Goal: Use online tool/utility: Utilize a website feature to perform a specific function

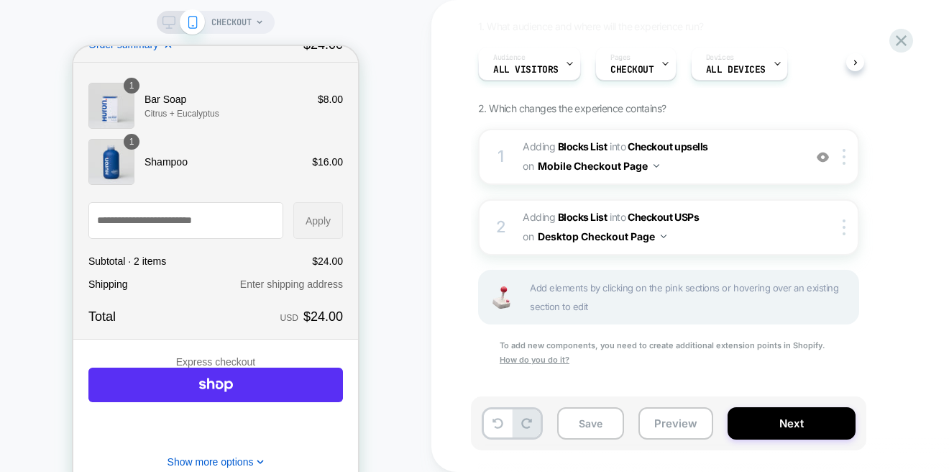
scroll to position [72, 0]
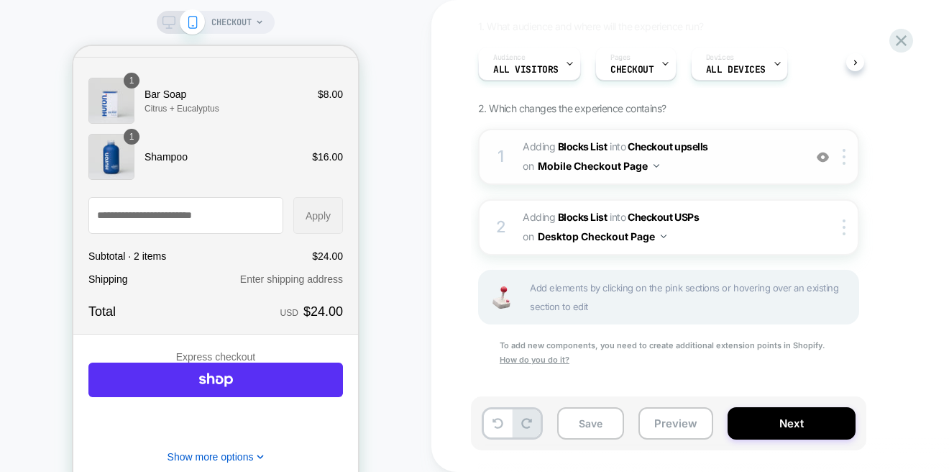
click at [0, 0] on span "#_loomi_addon_1757019776444 Adding Blocks List INTO Checkout upsells Checkout u…" at bounding box center [0, 0] width 0 height 0
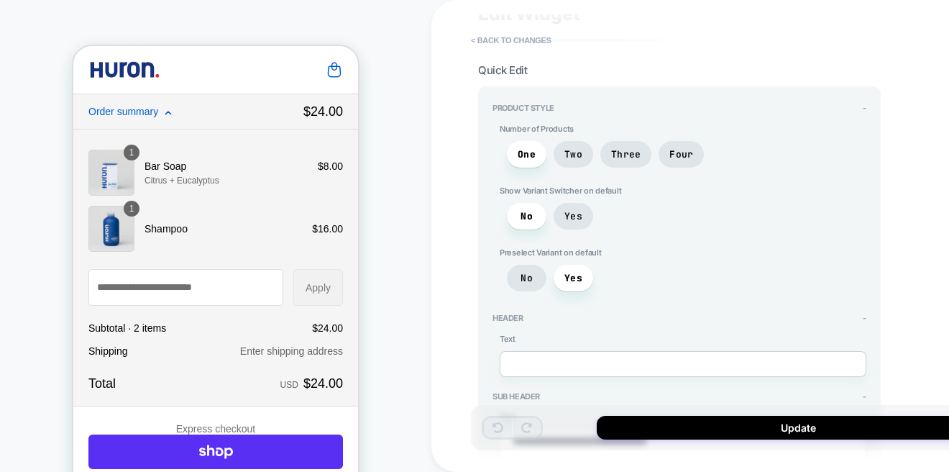
scroll to position [0, 0]
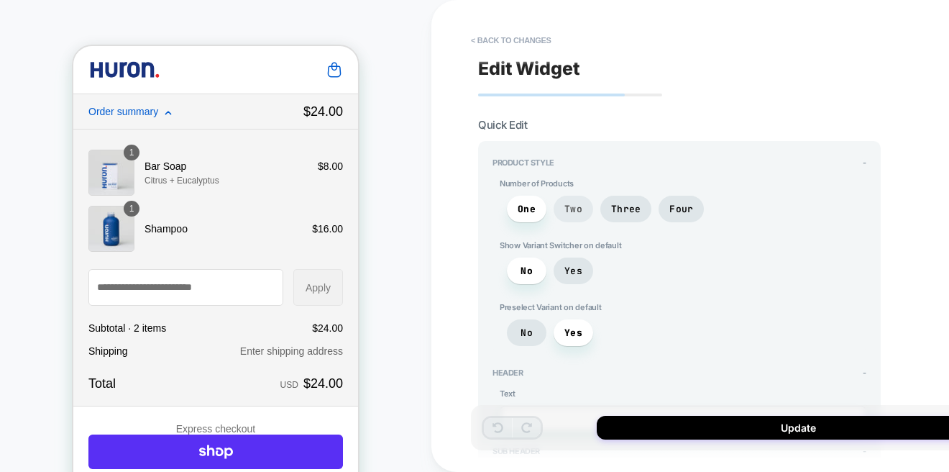
click at [209, 224] on span "Two" at bounding box center [112, 241] width 193 height 35
click at [122, 230] on span "One" at bounding box center [73, 236] width 98 height 13
click at [229, 175] on button "< Back to changes" at bounding box center [149, 182] width 157 height 15
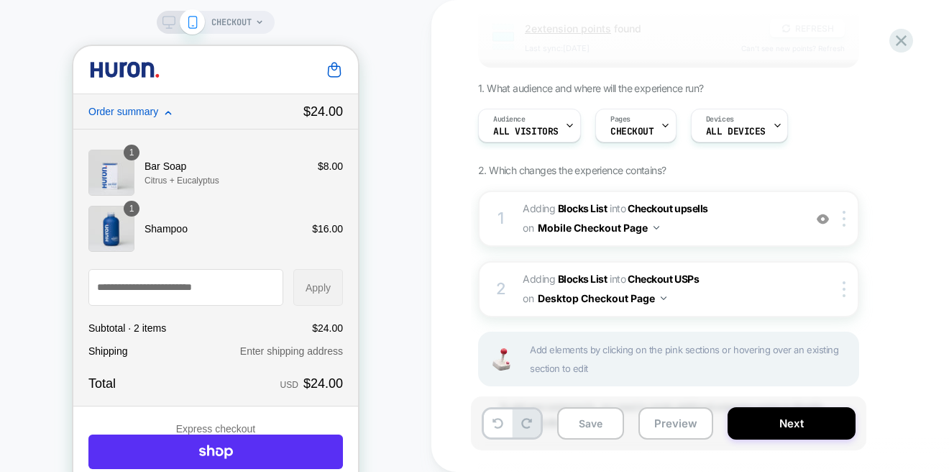
scroll to position [144, 0]
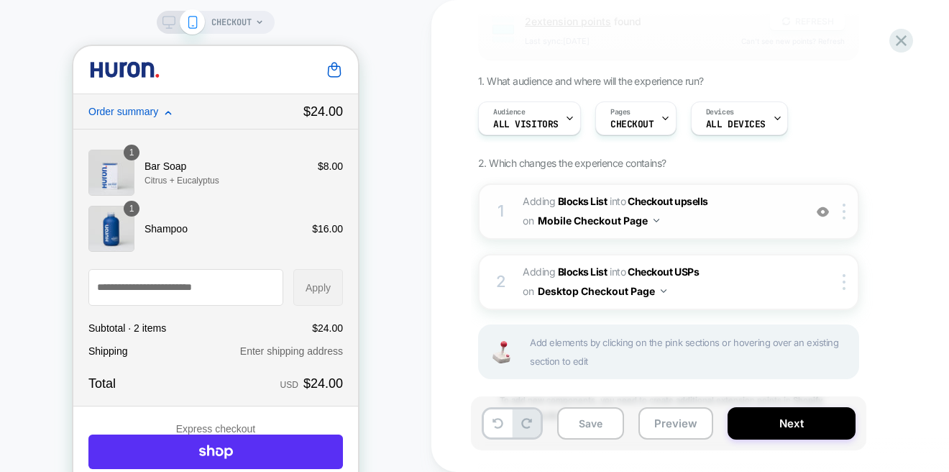
click at [0, 0] on span "#_loomi_addon_1757019776444 Adding Blocks List INTO Checkout upsells Checkout u…" at bounding box center [0, 0] width 0 height 0
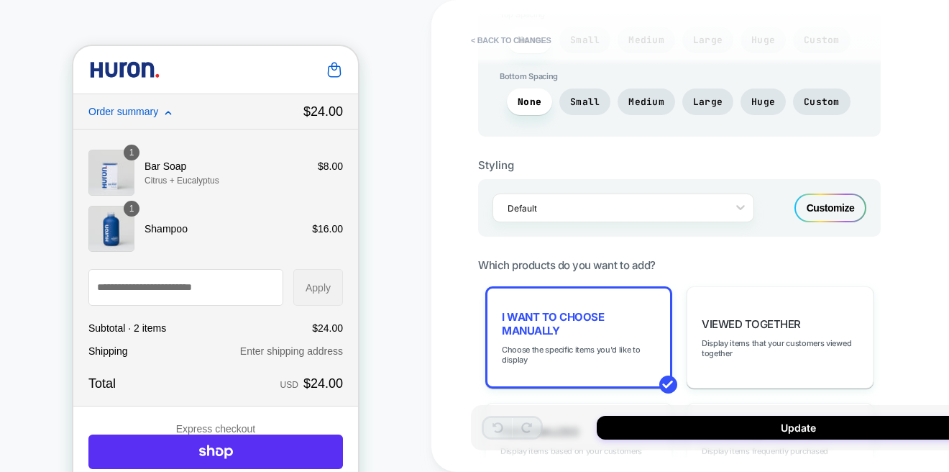
scroll to position [575, 0]
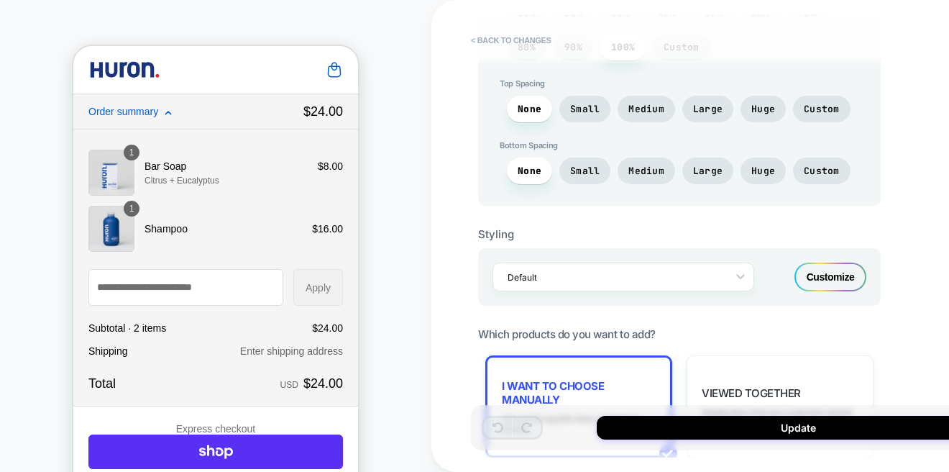
click at [817, 264] on div "Customize" at bounding box center [830, 276] width 72 height 29
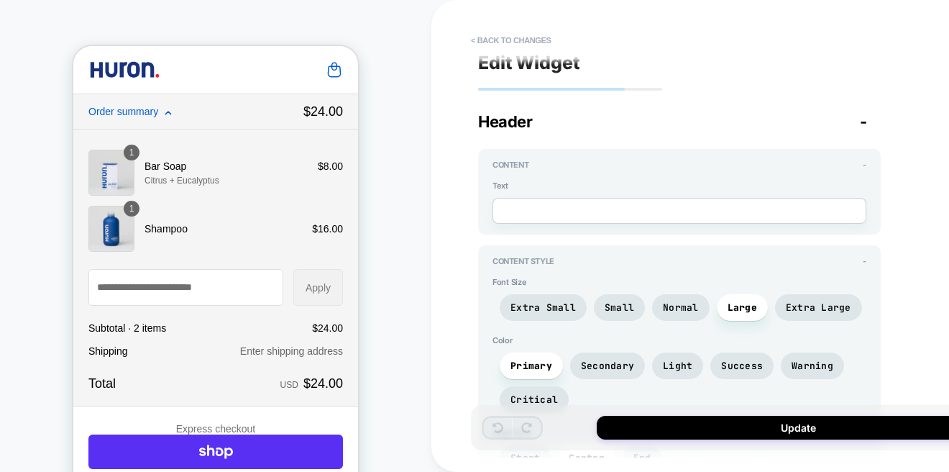
scroll to position [0, 0]
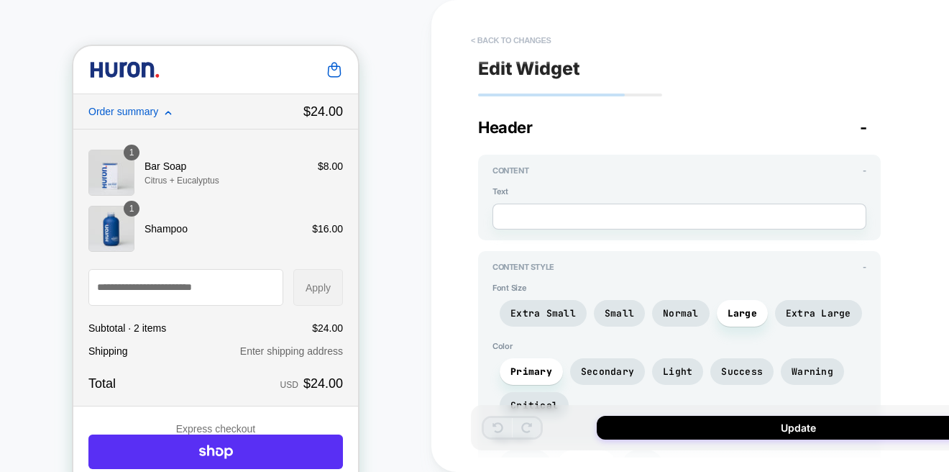
type textarea "*"
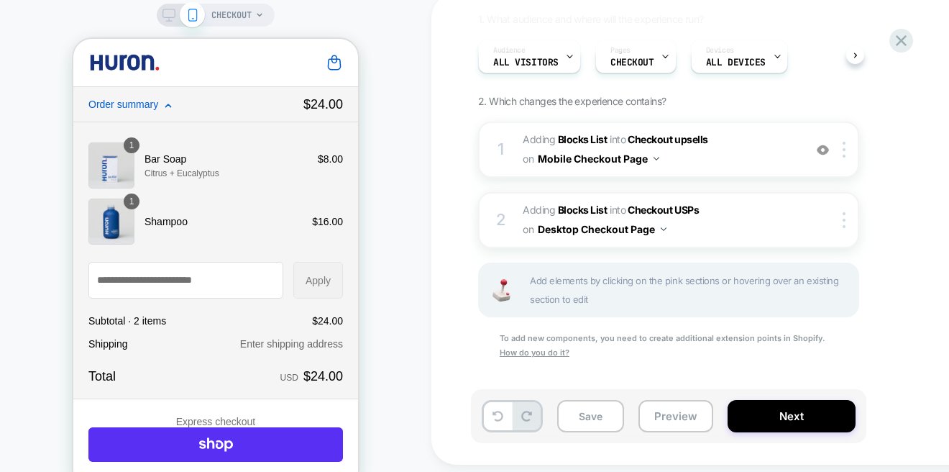
click at [168, 106] on icon at bounding box center [168, 105] width 7 height 7
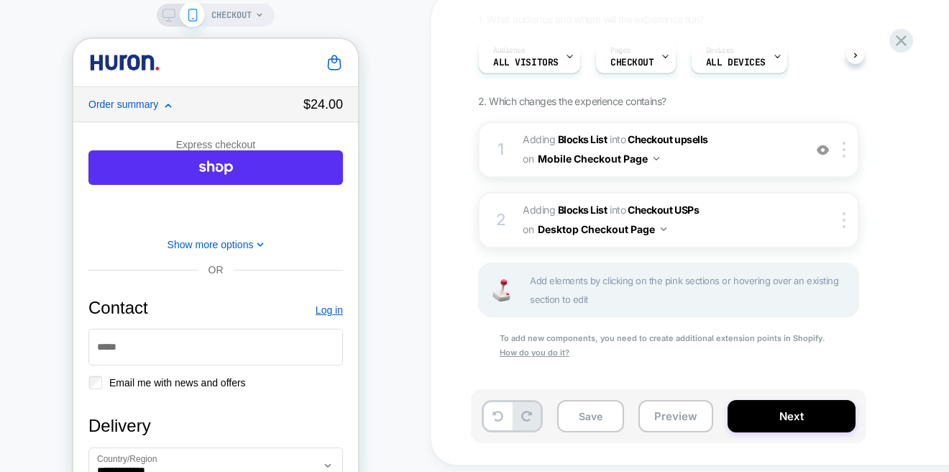
click at [168, 109] on icon at bounding box center [168, 105] width 7 height 7
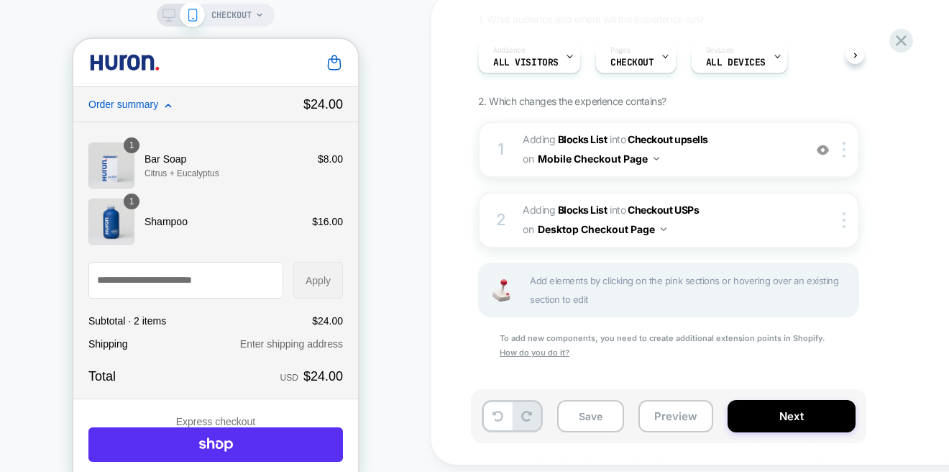
click at [168, 109] on icon at bounding box center [168, 105] width 7 height 7
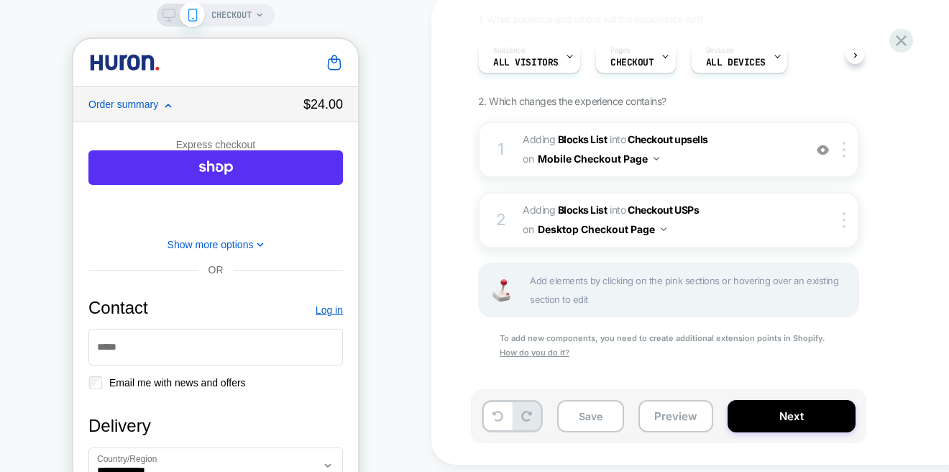
click at [163, 103] on span "Order summary" at bounding box center [192, 104] width 208 height 12
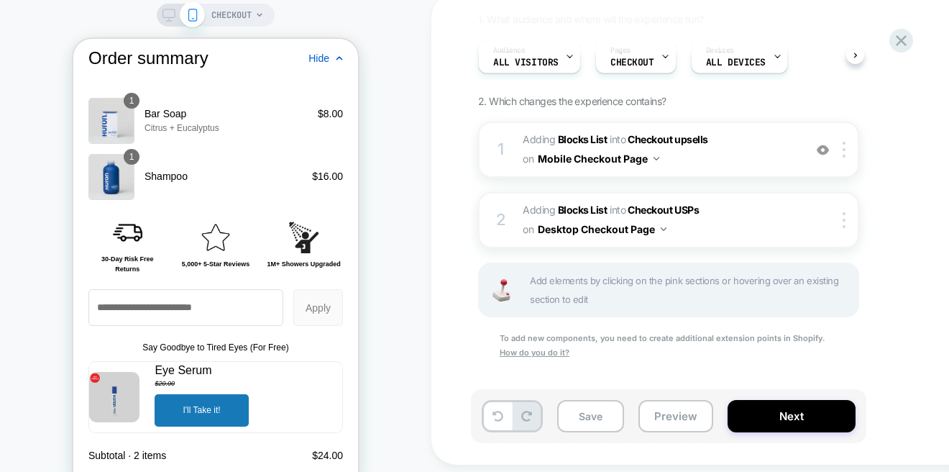
scroll to position [2013, 0]
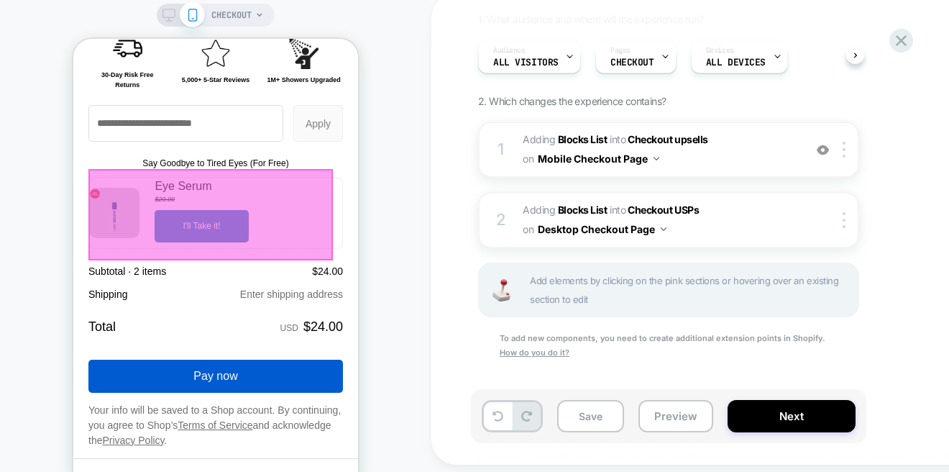
click at [273, 219] on div at bounding box center [210, 214] width 244 height 91
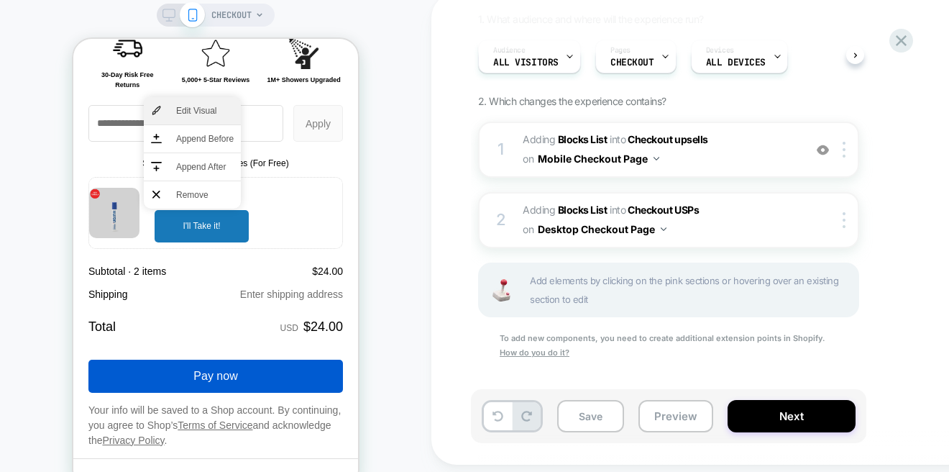
click at [185, 108] on span "Edit Visual" at bounding box center [205, 110] width 58 height 13
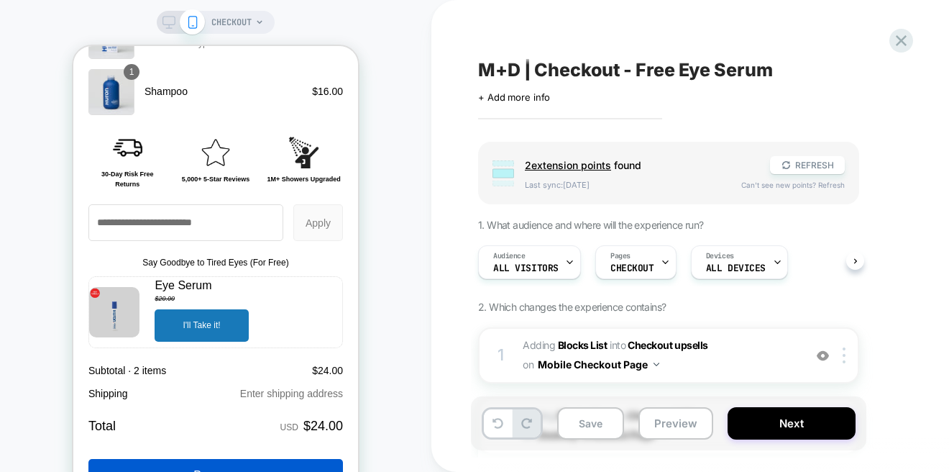
scroll to position [2033, 0]
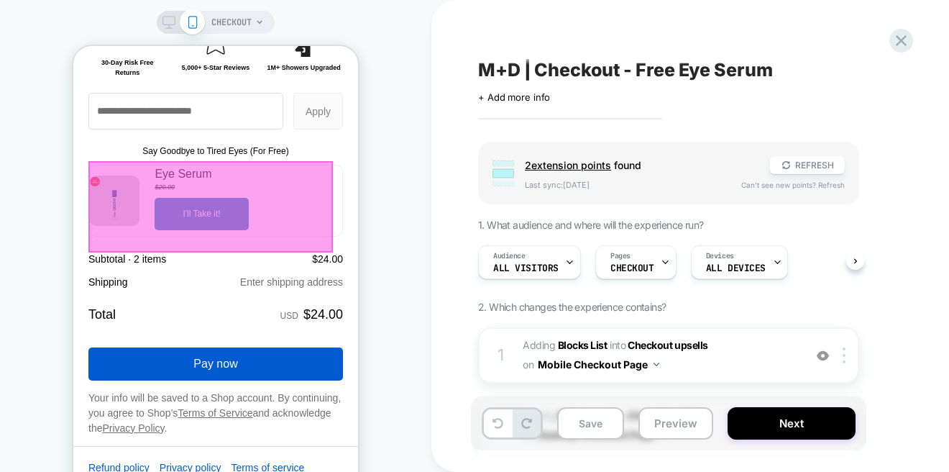
click at [251, 211] on div at bounding box center [210, 206] width 244 height 91
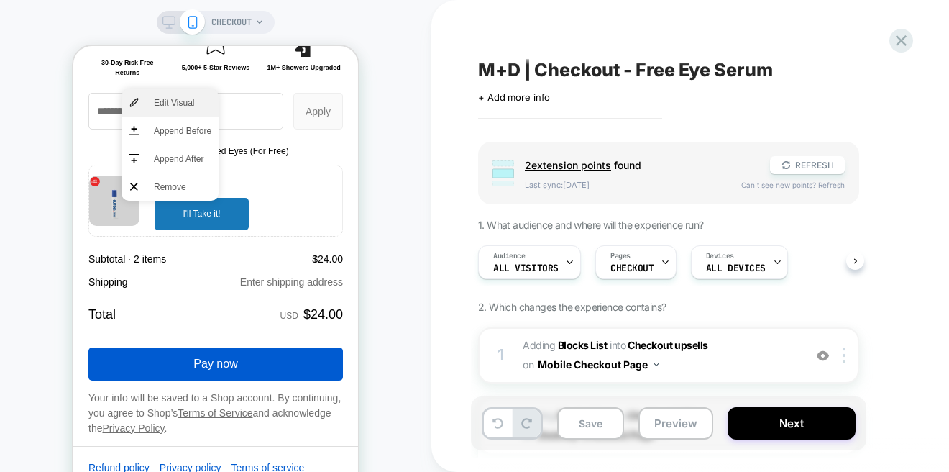
click at [188, 102] on span "Edit Visual" at bounding box center [183, 102] width 58 height 13
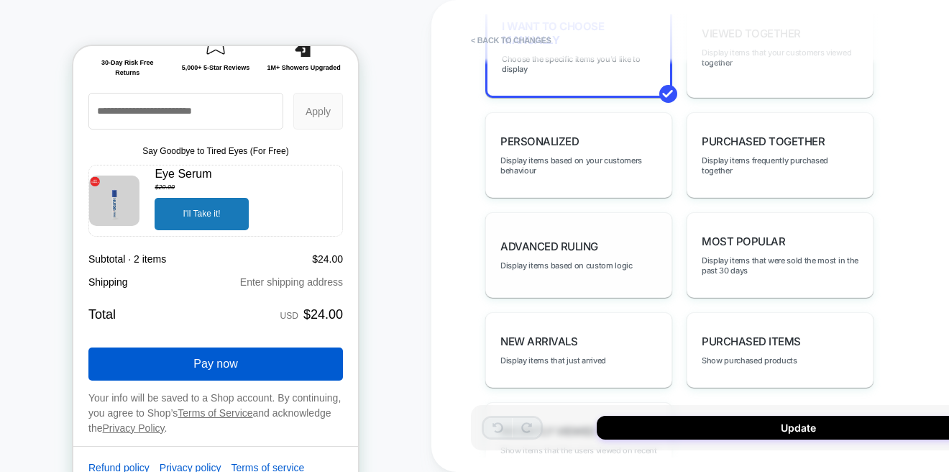
scroll to position [719, 0]
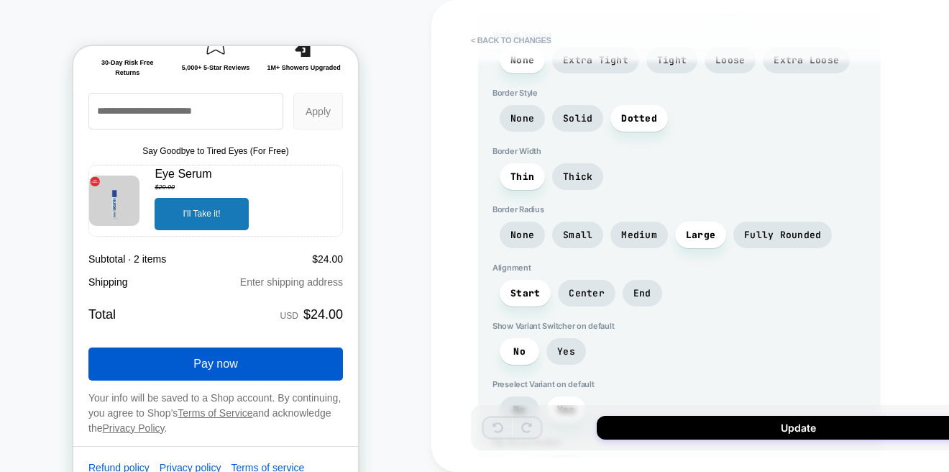
scroll to position [1495, 0]
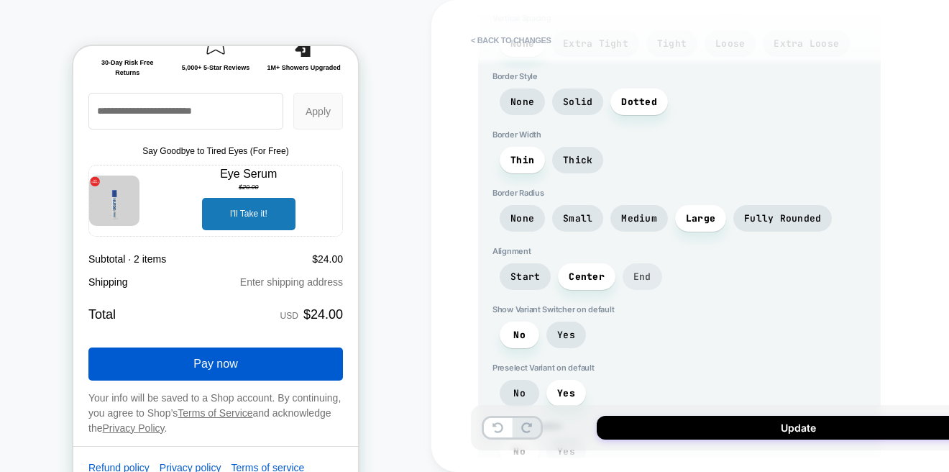
click at [638, 270] on span "End" at bounding box center [642, 276] width 18 height 12
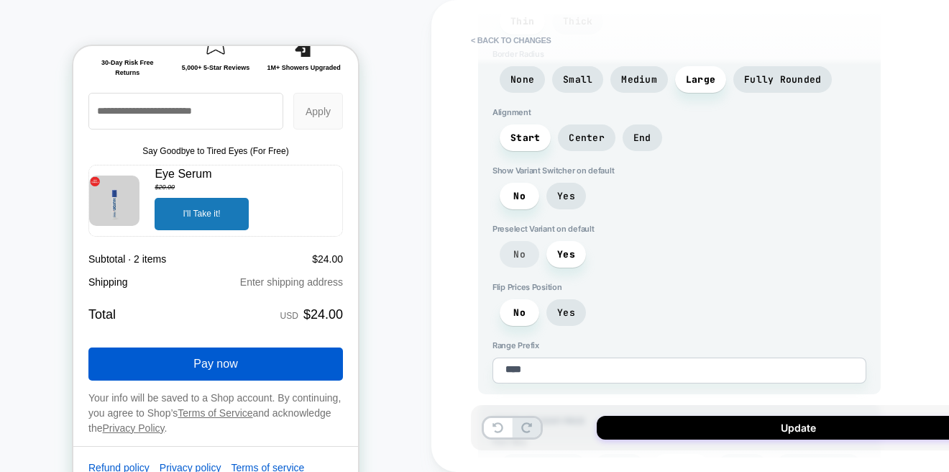
scroll to position [1639, 0]
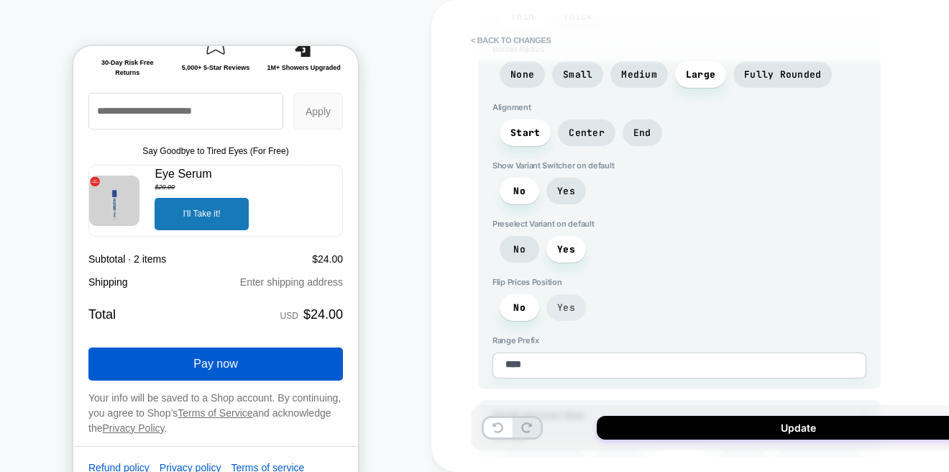
click at [562, 301] on span "Yes" at bounding box center [566, 307] width 18 height 12
click at [270, 278] on span "No" at bounding box center [142, 40] width 255 height 473
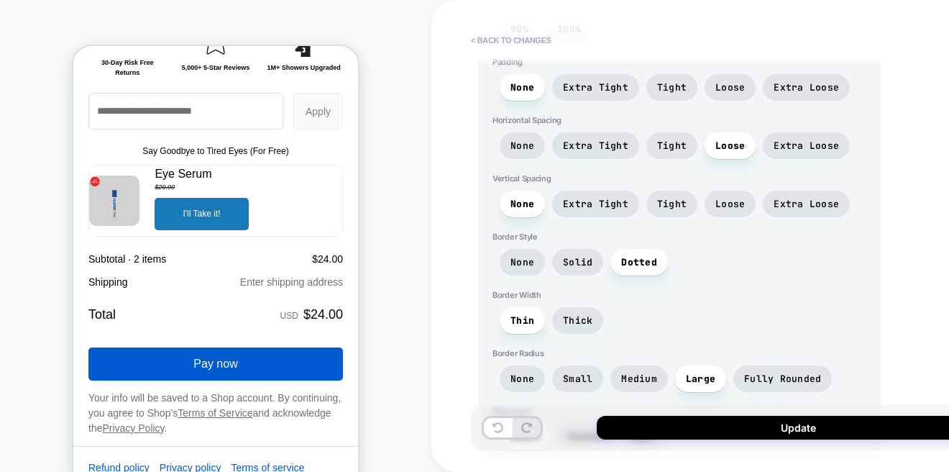
scroll to position [1340, 0]
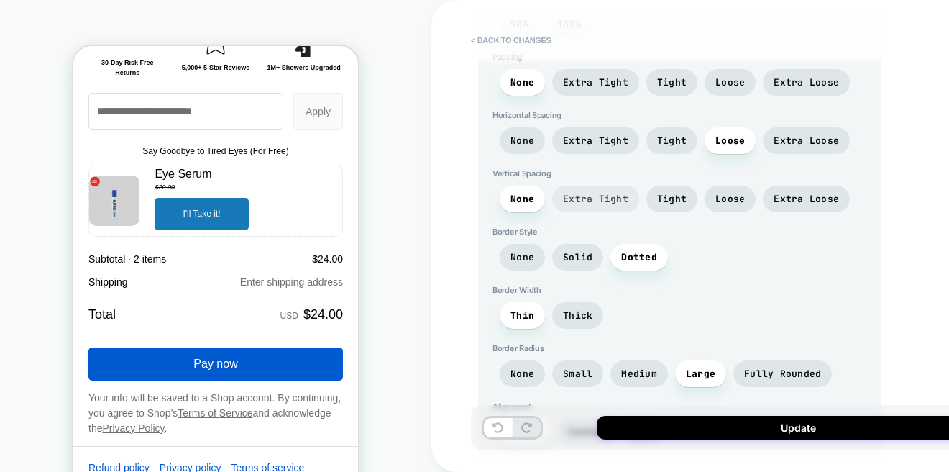
click at [0, 0] on span "Extra Tight" at bounding box center [0, 0] width 0 height 0
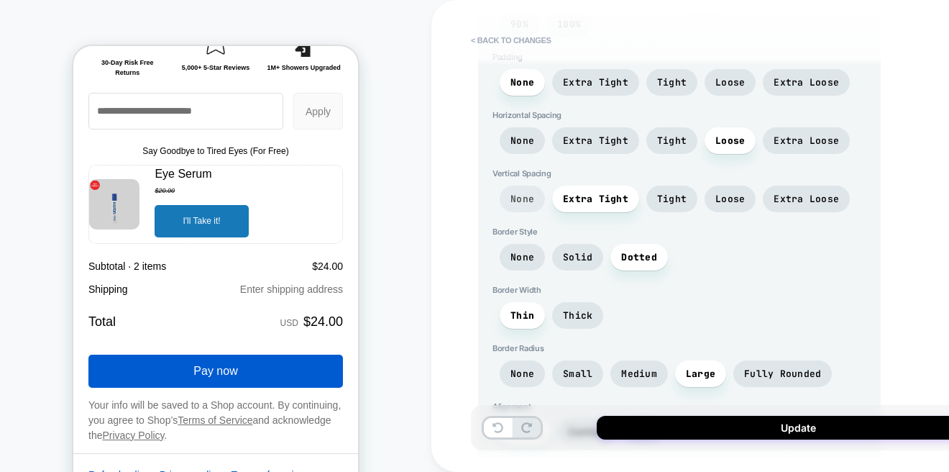
type textarea "*"
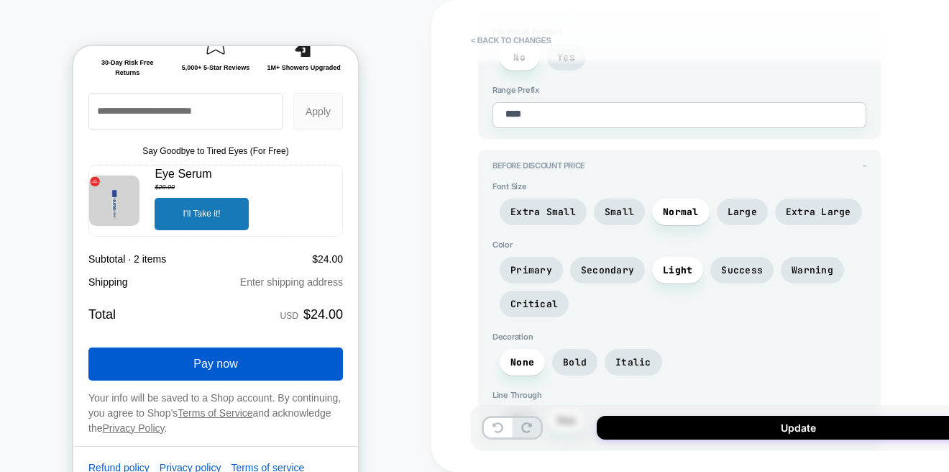
scroll to position [1915, 0]
